Goal: Book appointment/travel/reservation

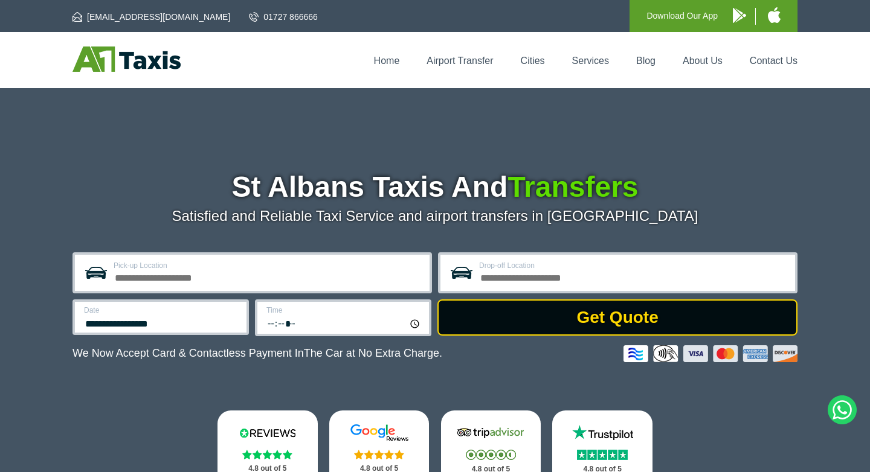
click at [616, 322] on button "Get Quote" at bounding box center [617, 318] width 360 height 36
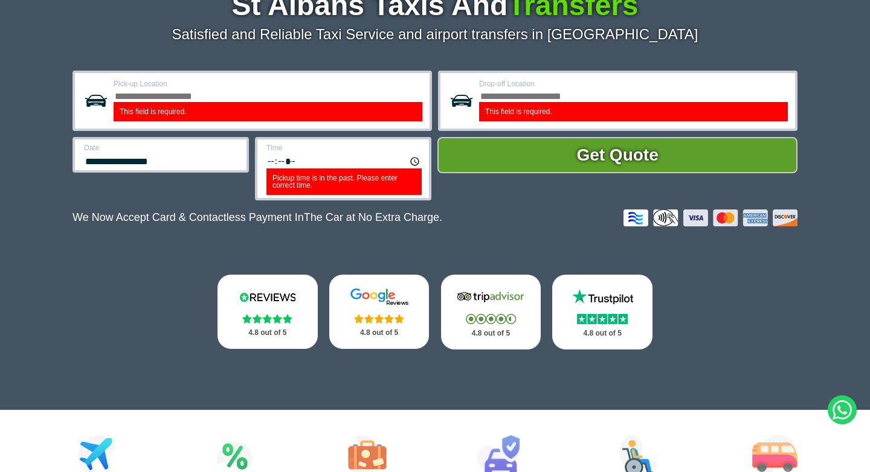
scroll to position [184, 0]
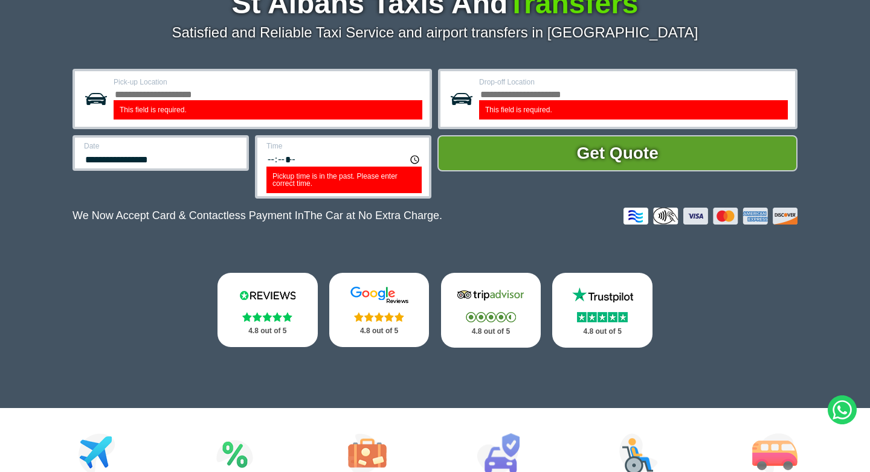
click at [208, 110] on label "This field is required." at bounding box center [268, 109] width 309 height 19
click at [208, 100] on input "Pick-up Location" at bounding box center [268, 93] width 309 height 14
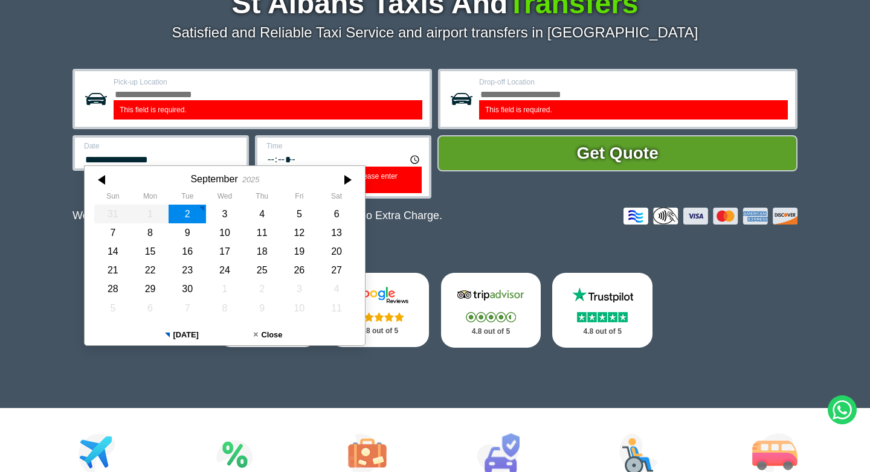
click at [148, 160] on input "**********" at bounding box center [161, 158] width 155 height 14
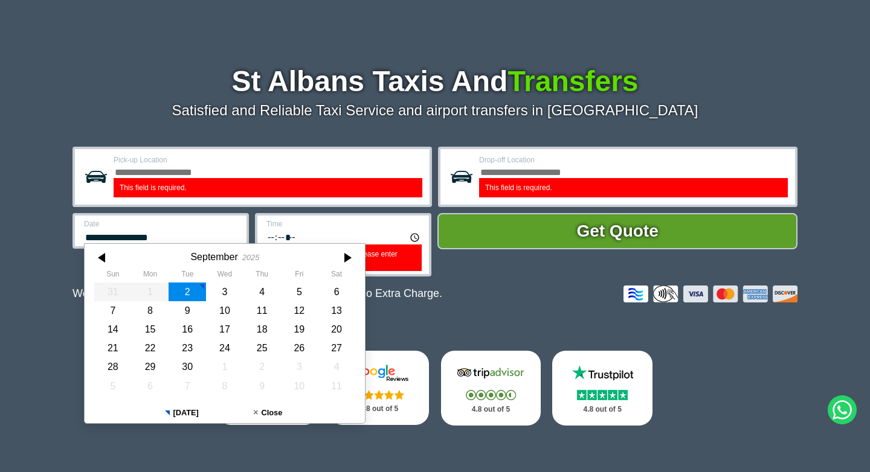
scroll to position [0, 0]
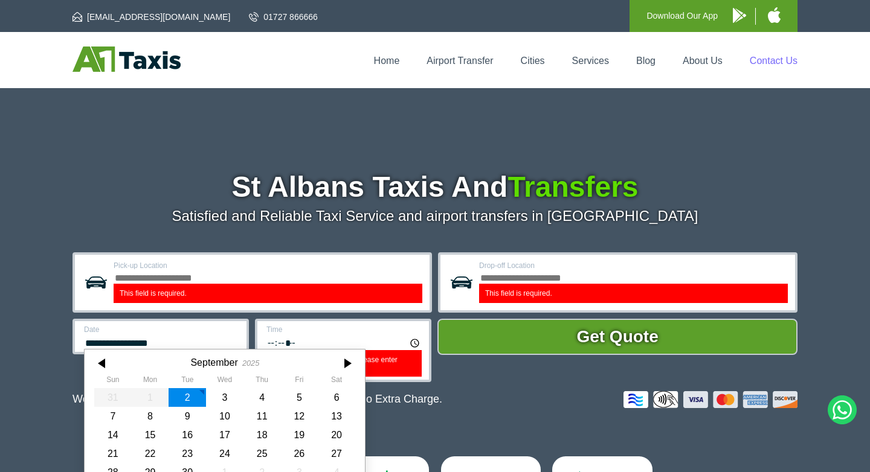
click at [777, 57] on link "Contact Us" at bounding box center [773, 61] width 48 height 10
